Goal: Task Accomplishment & Management: Use online tool/utility

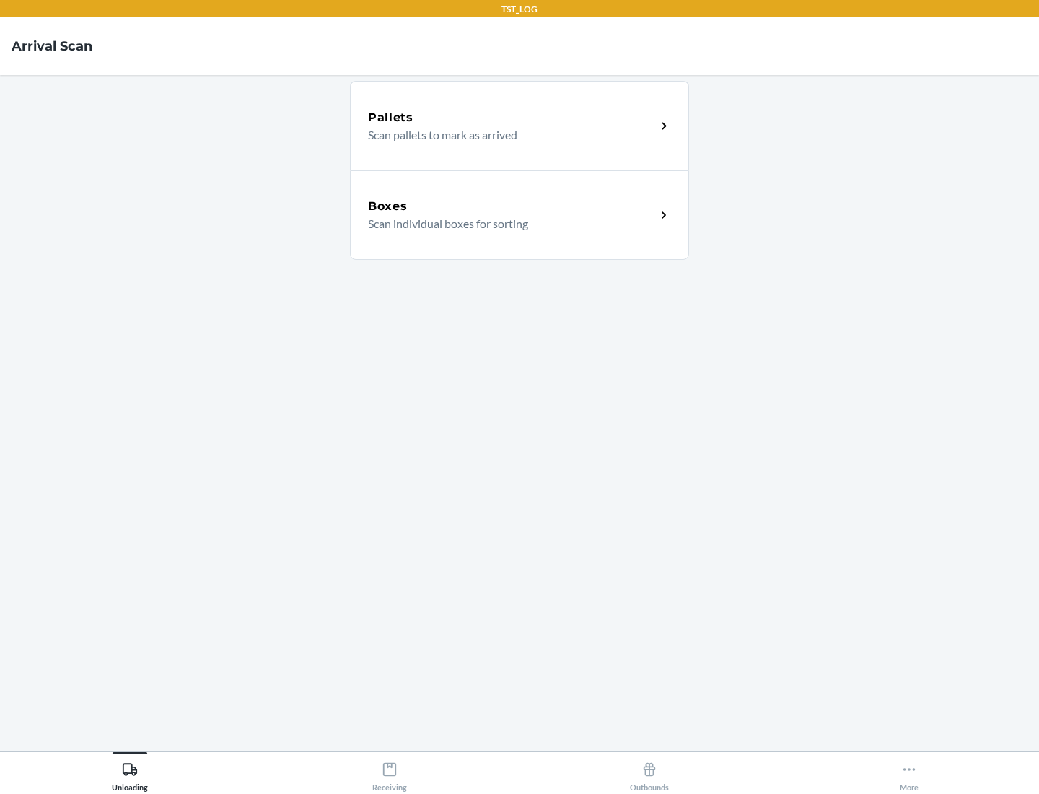
click at [512, 206] on div "Boxes" at bounding box center [512, 206] width 288 height 17
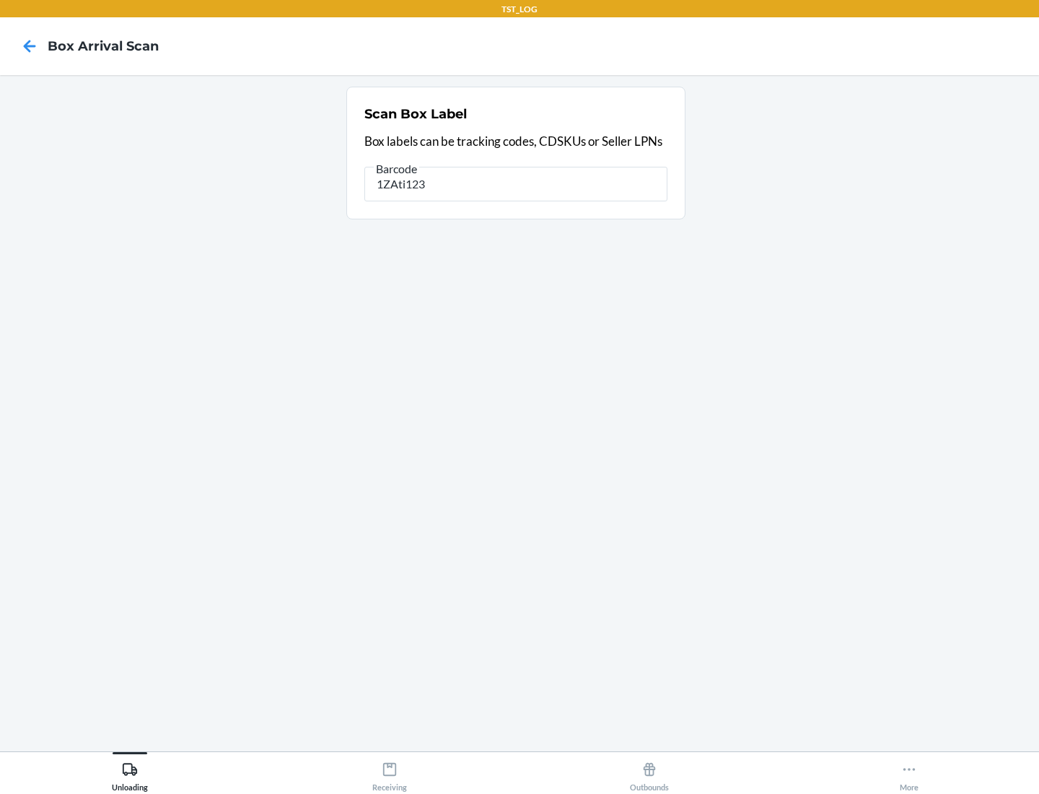
type input "1ZAti123"
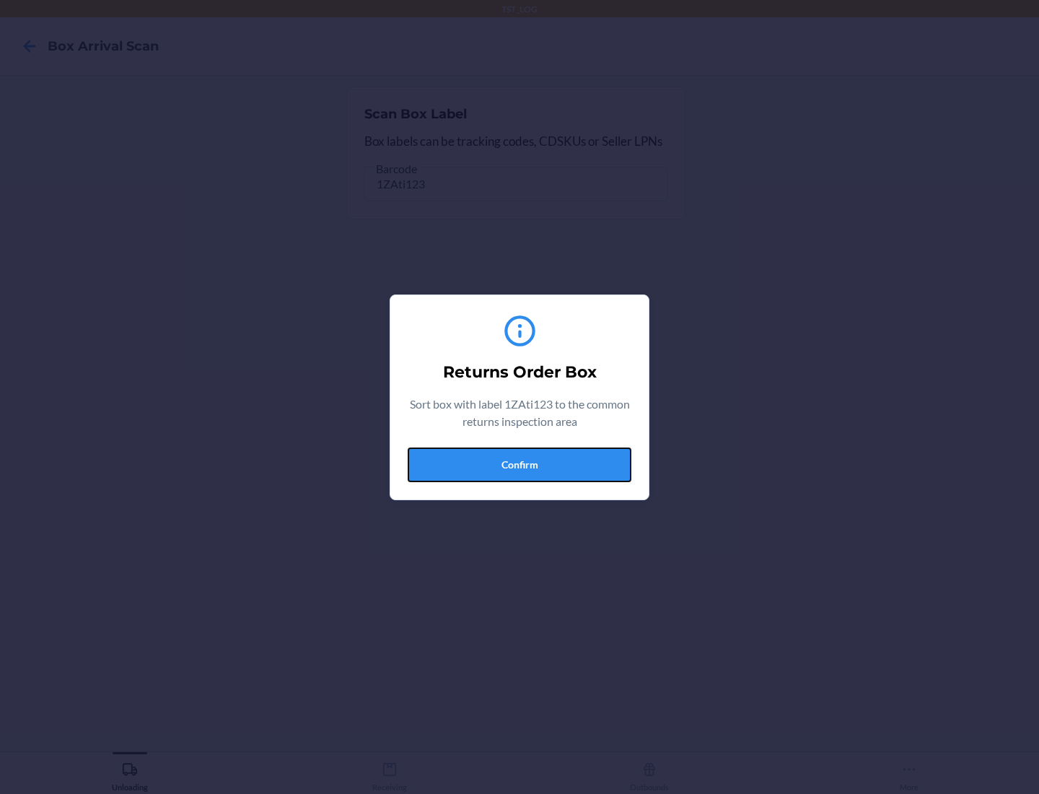
click at [520, 464] on button "Confirm" at bounding box center [520, 464] width 224 height 35
